Goal: Leave review/rating: Leave review/rating

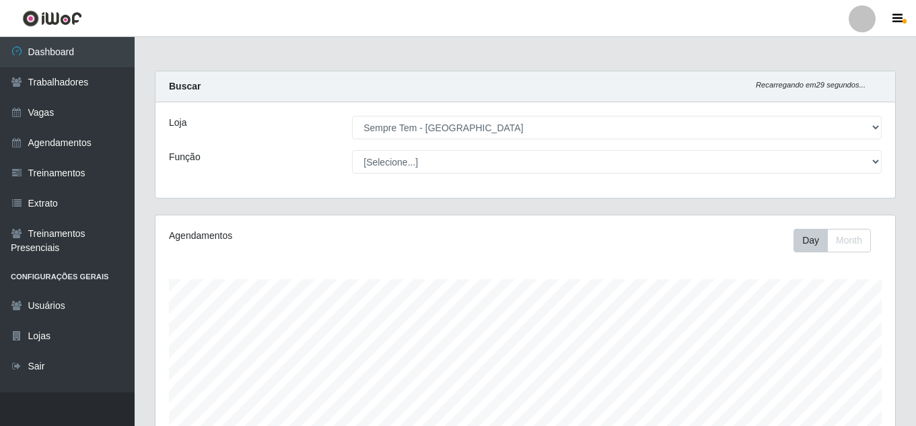
select select "509"
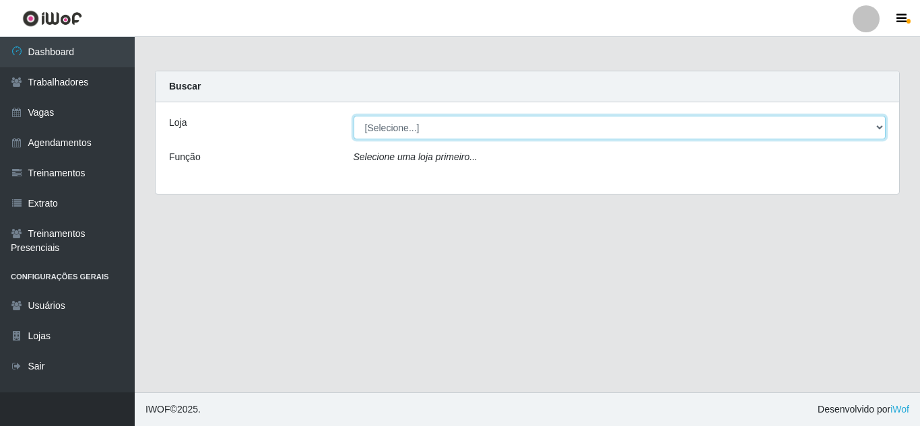
click at [505, 127] on select "[Selecione...] Sempre Tem - [GEOGRAPHIC_DATA]" at bounding box center [620, 128] width 533 height 24
select select "509"
click at [354, 116] on select "[Selecione...] Sempre Tem - [GEOGRAPHIC_DATA]" at bounding box center [620, 128] width 533 height 24
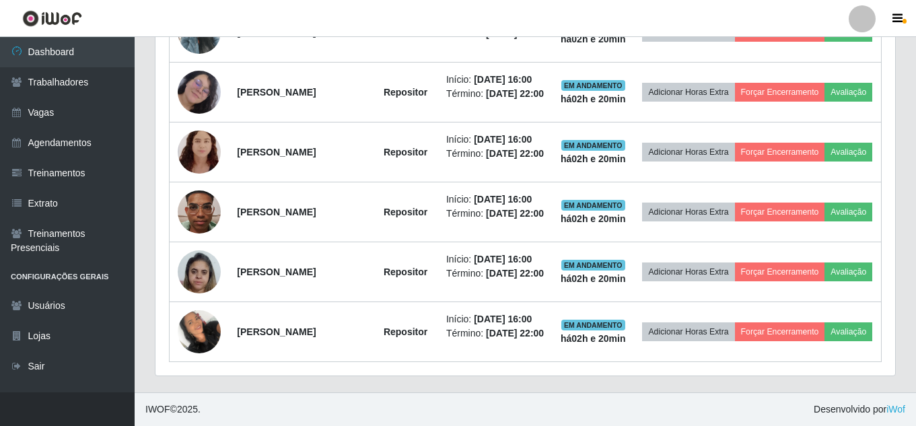
scroll to position [839, 0]
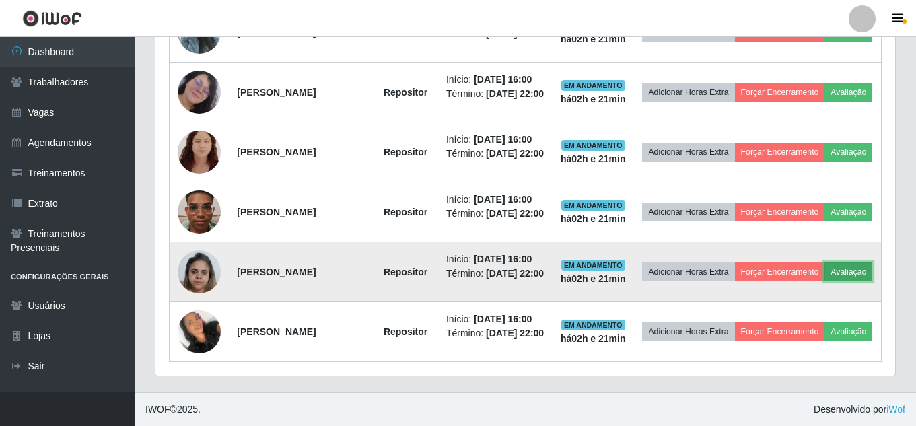
click at [825, 281] on button "Avaliação" at bounding box center [849, 272] width 48 height 19
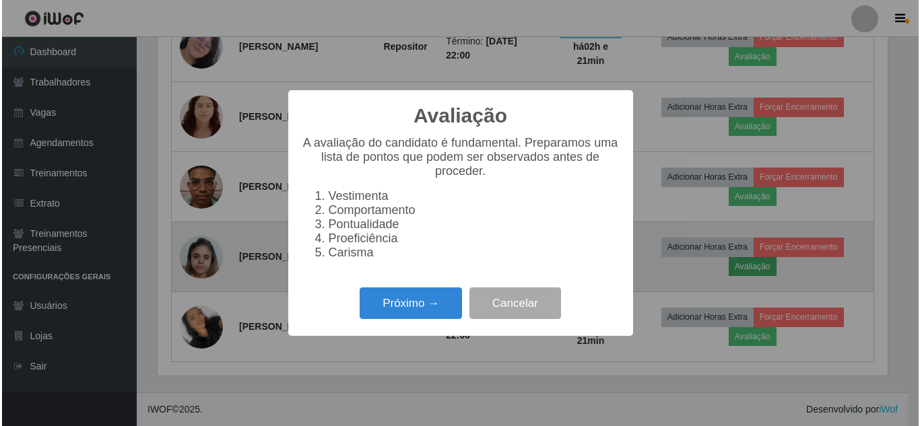
scroll to position [279, 733]
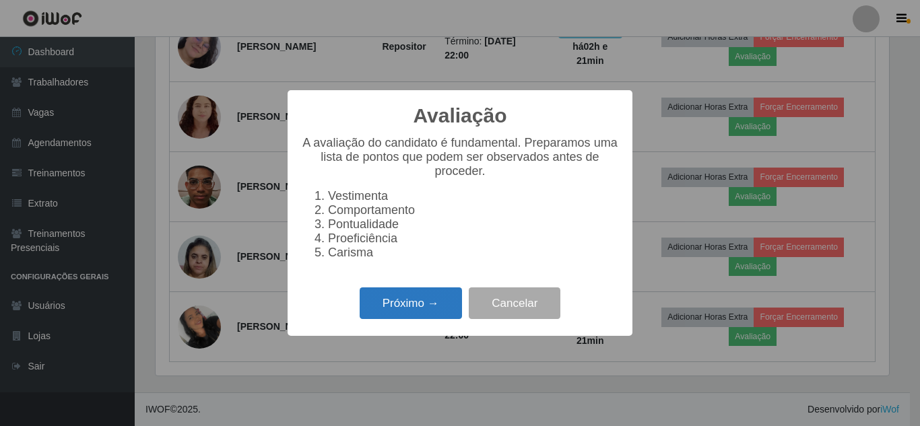
click at [424, 311] on button "Próximo →" at bounding box center [411, 304] width 102 height 32
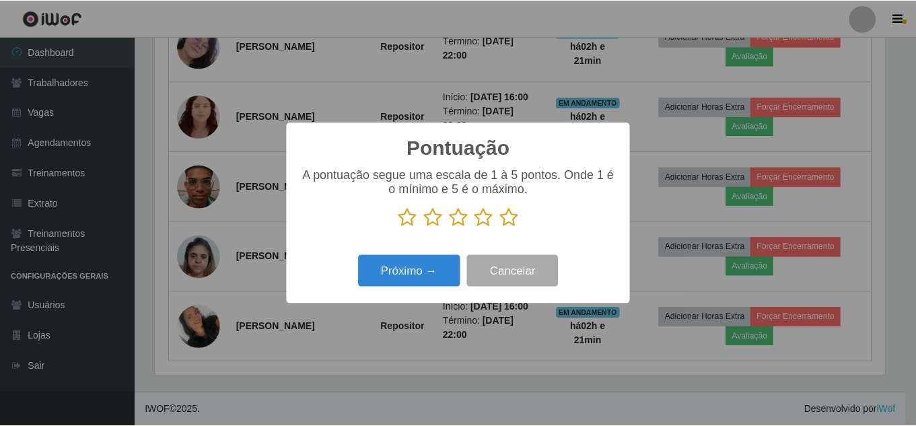
scroll to position [673060, 672606]
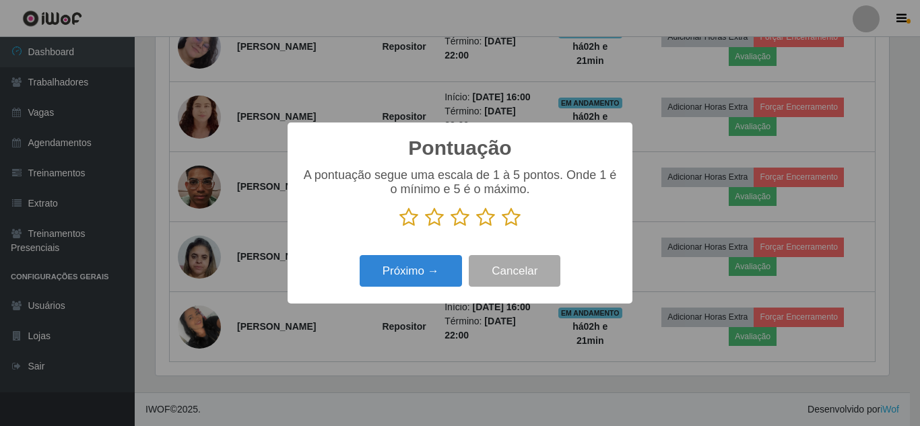
click at [517, 220] on icon at bounding box center [511, 217] width 19 height 20
click at [502, 228] on input "radio" at bounding box center [502, 228] width 0 height 0
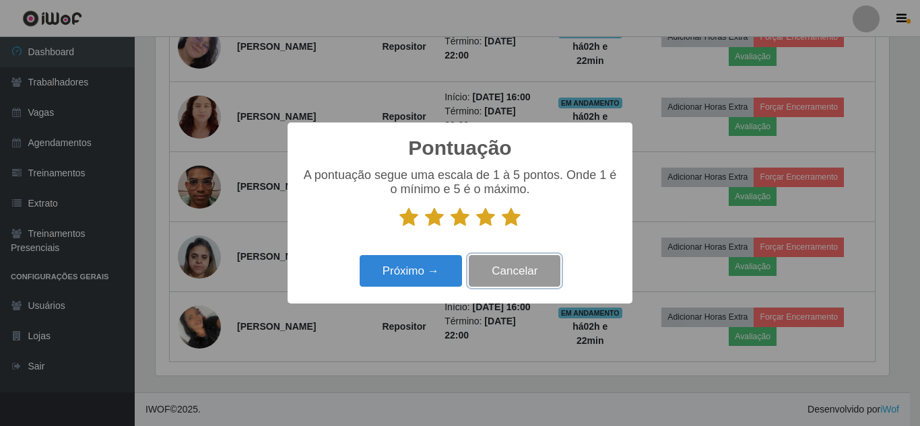
click at [533, 261] on button "Cancelar" at bounding box center [515, 271] width 92 height 32
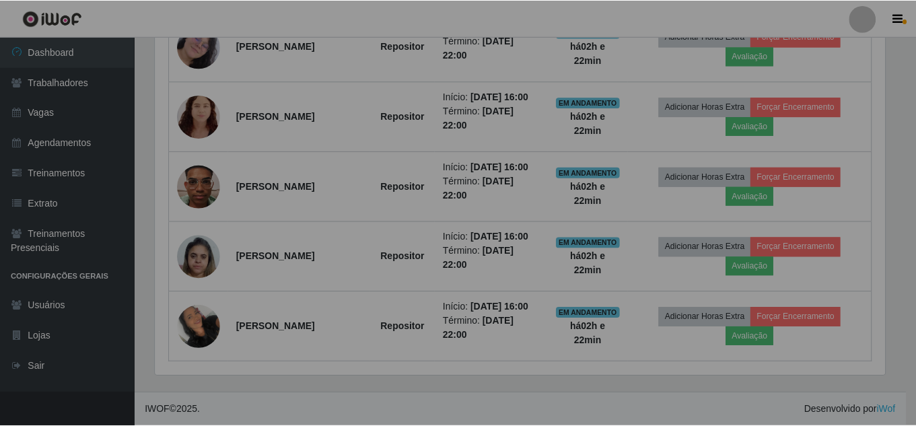
scroll to position [279, 740]
